Goal: Task Accomplishment & Management: Use online tool/utility

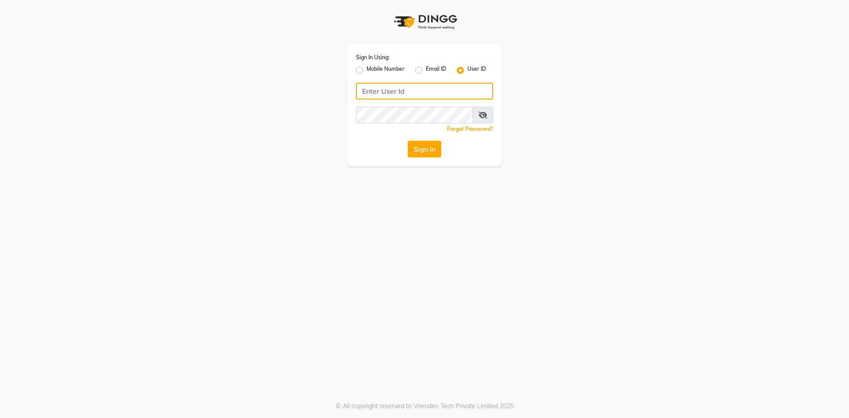
type input "islakandsudhir"
click at [467, 71] on label "User ID" at bounding box center [476, 70] width 19 height 11
click at [467, 71] on input "User ID" at bounding box center [470, 68] width 6 height 6
click at [404, 92] on input "Username" at bounding box center [424, 91] width 137 height 17
type input "islakandsudhir"
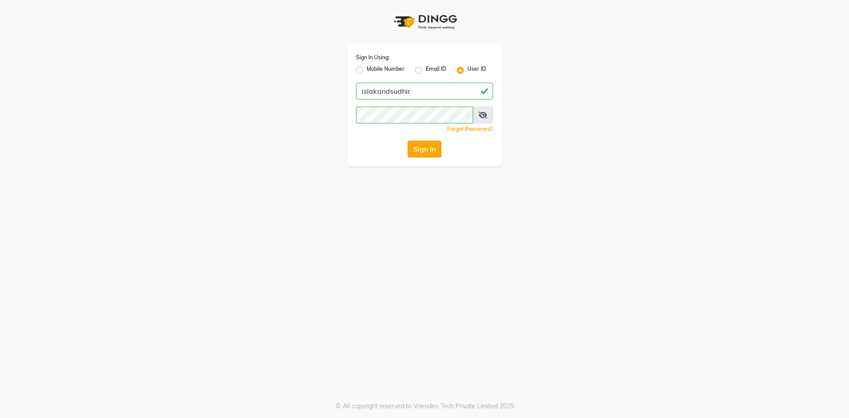
click at [425, 145] on button "Sign In" at bounding box center [425, 149] width 34 height 17
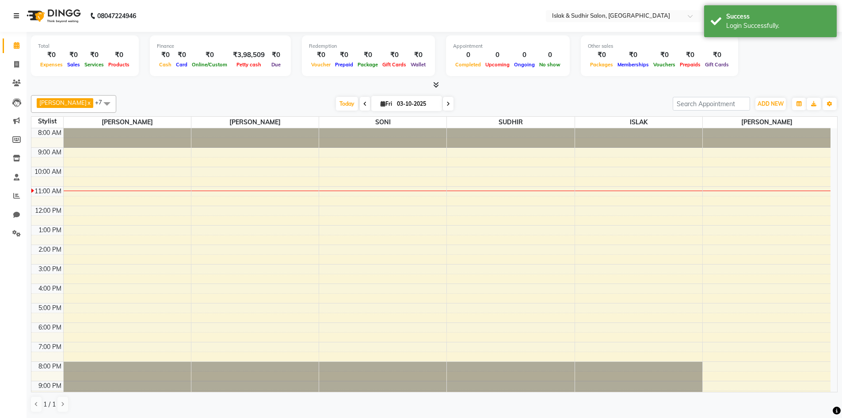
click at [16, 15] on icon at bounding box center [16, 16] width 5 height 6
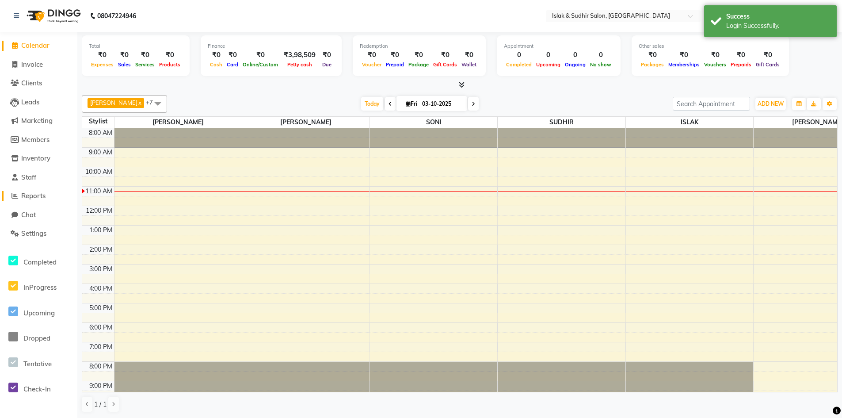
click at [38, 195] on span "Reports" at bounding box center [33, 195] width 24 height 8
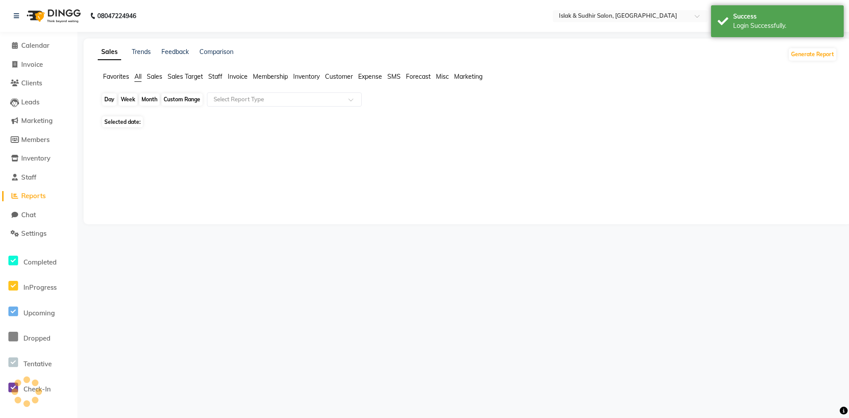
click at [113, 98] on div "Day" at bounding box center [109, 99] width 15 height 12
select select "10"
select select "2025"
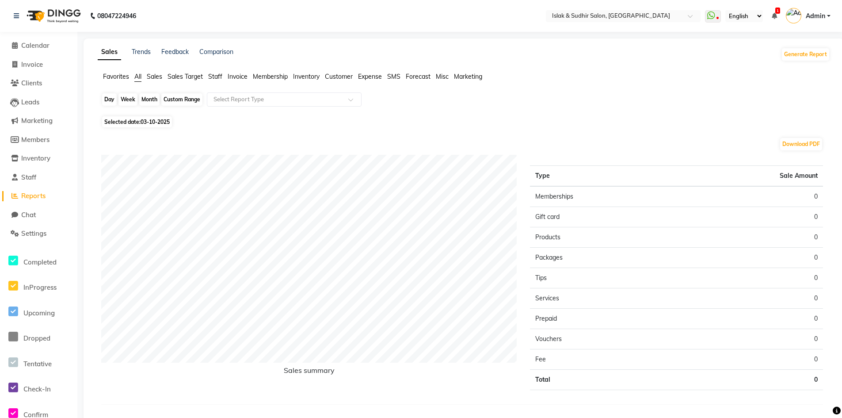
click at [109, 93] on div "Day Week Month Custom Range Select Report Type" at bounding box center [463, 102] width 725 height 21
click at [111, 98] on div "Day" at bounding box center [109, 99] width 15 height 12
select select "10"
select select "2025"
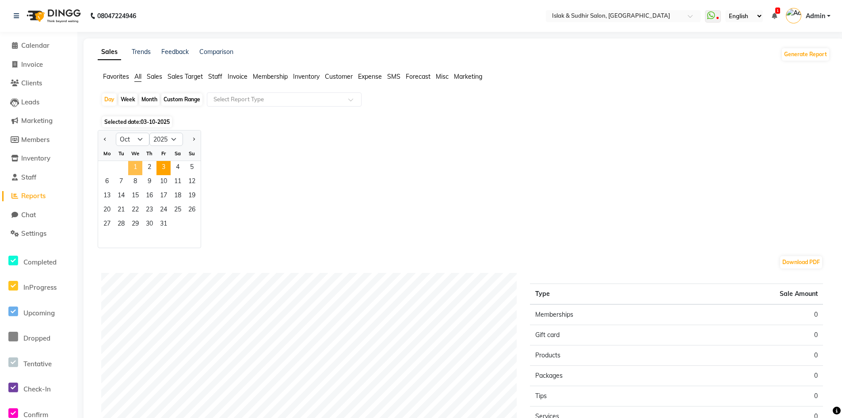
click at [139, 167] on span "1" at bounding box center [135, 168] width 14 height 14
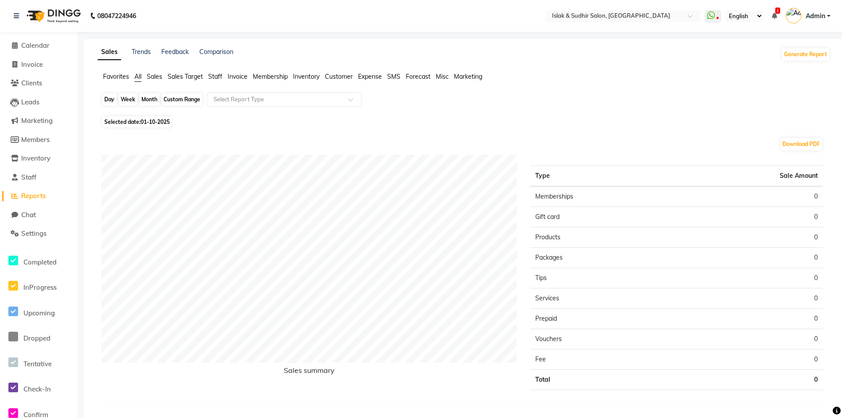
click at [113, 99] on div "Day" at bounding box center [109, 99] width 15 height 12
select select "10"
select select "2025"
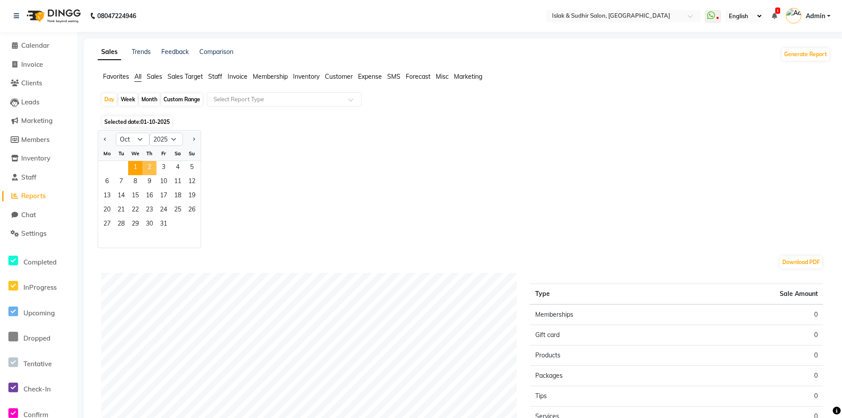
click at [147, 165] on span "2" at bounding box center [149, 168] width 14 height 14
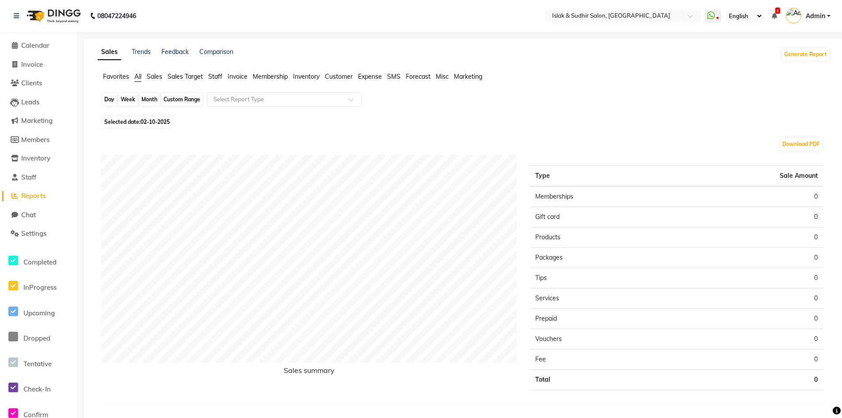
click at [108, 98] on div "Day" at bounding box center [109, 99] width 15 height 12
select select "10"
select select "2025"
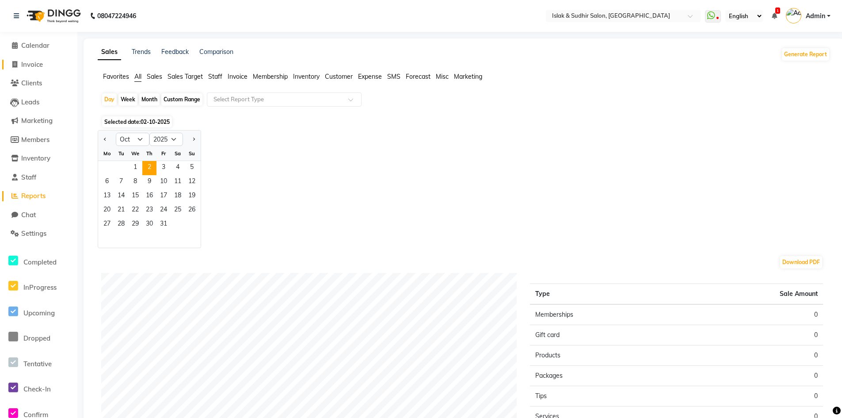
click at [35, 61] on span "Invoice" at bounding box center [32, 64] width 22 height 8
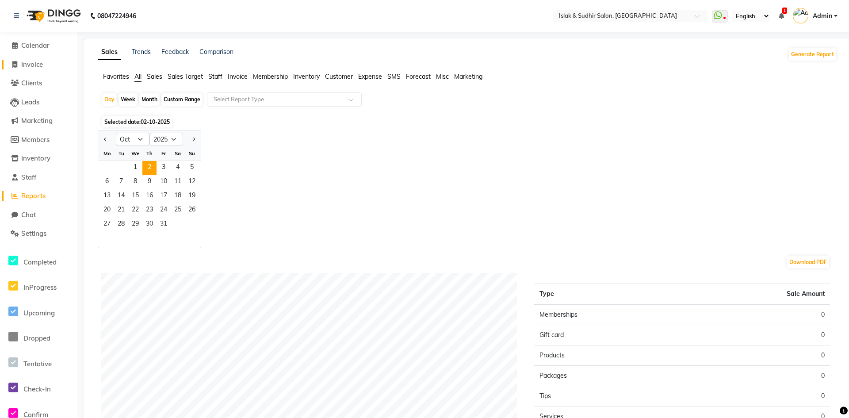
select select "7859"
select select "service"
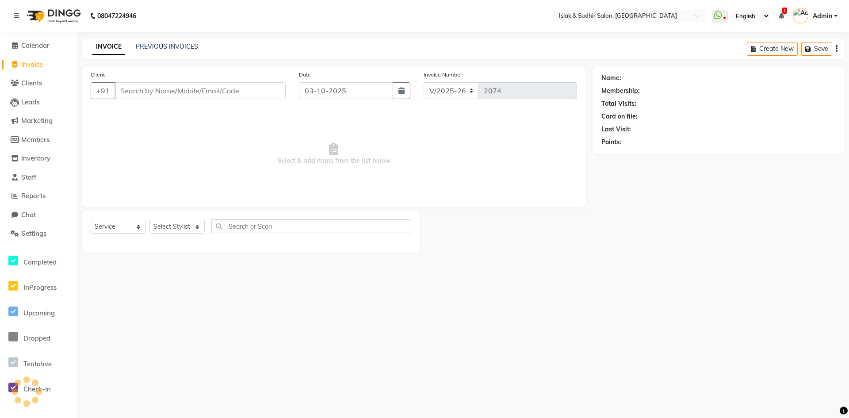
click at [150, 88] on input "Client" at bounding box center [200, 90] width 171 height 17
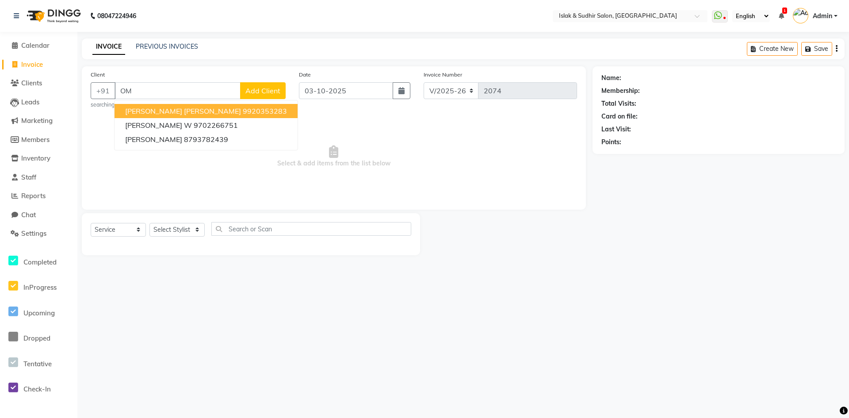
type input "O"
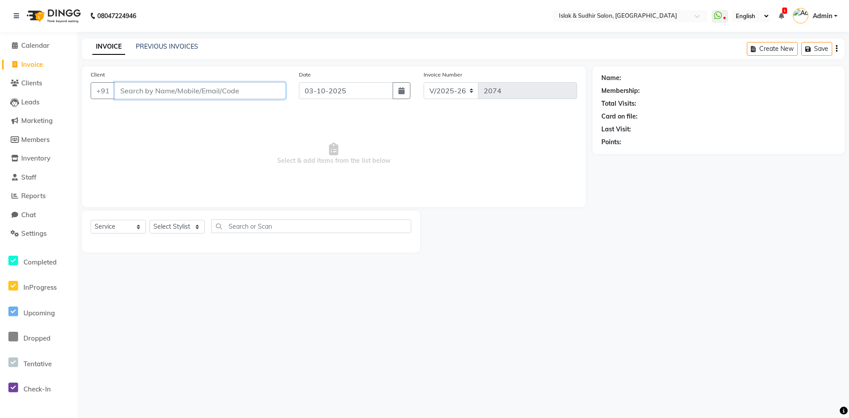
click at [152, 91] on input "Client" at bounding box center [200, 90] width 171 height 17
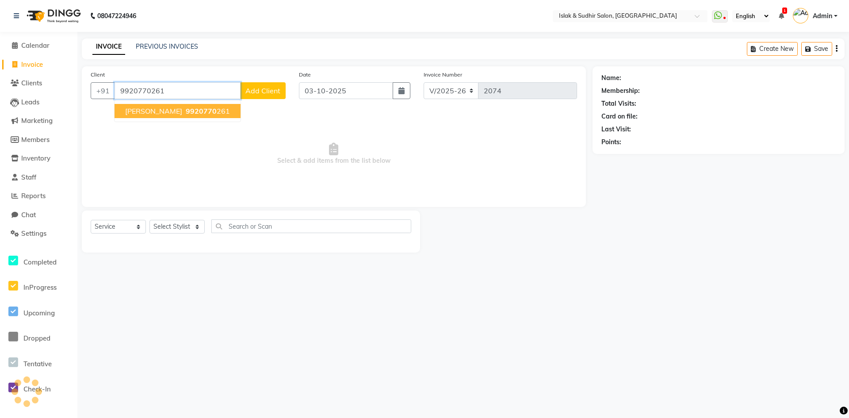
type input "9920770261"
select select "1: Object"
